Goal: Complete application form

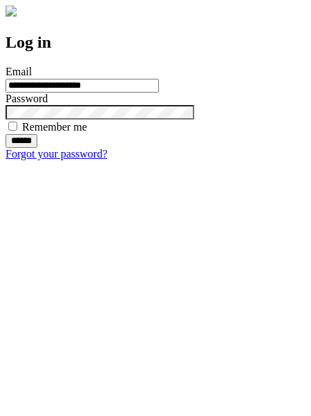
type input "**********"
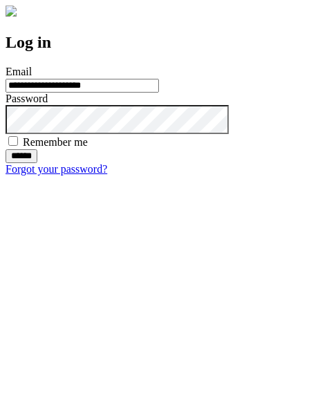
click at [37, 163] on input "******" at bounding box center [22, 156] width 32 height 14
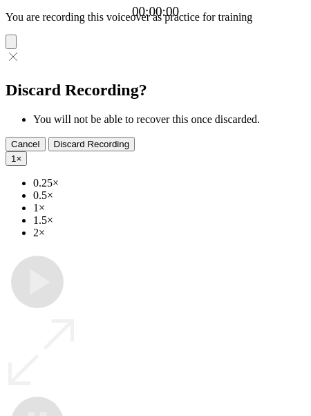
type input "**********"
